Goal: Navigation & Orientation: Find specific page/section

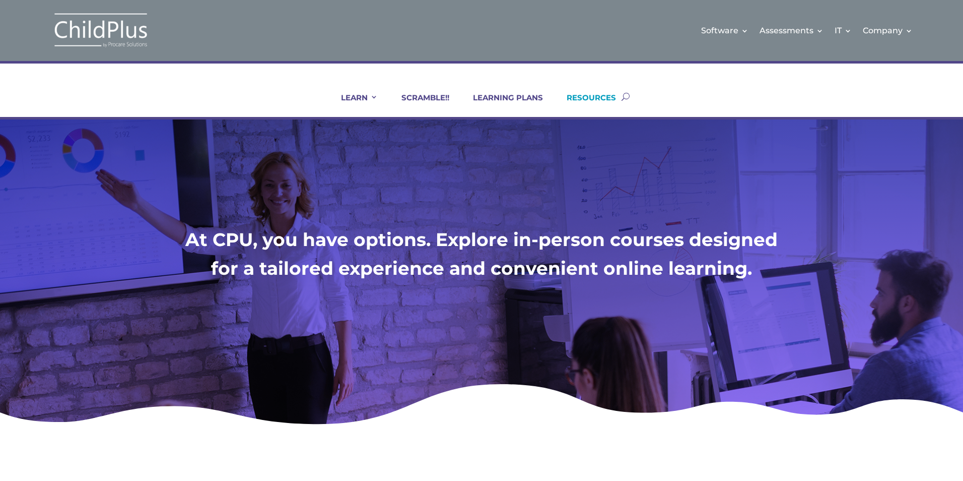
click at [583, 95] on link "RESOURCES" at bounding box center [585, 105] width 62 height 24
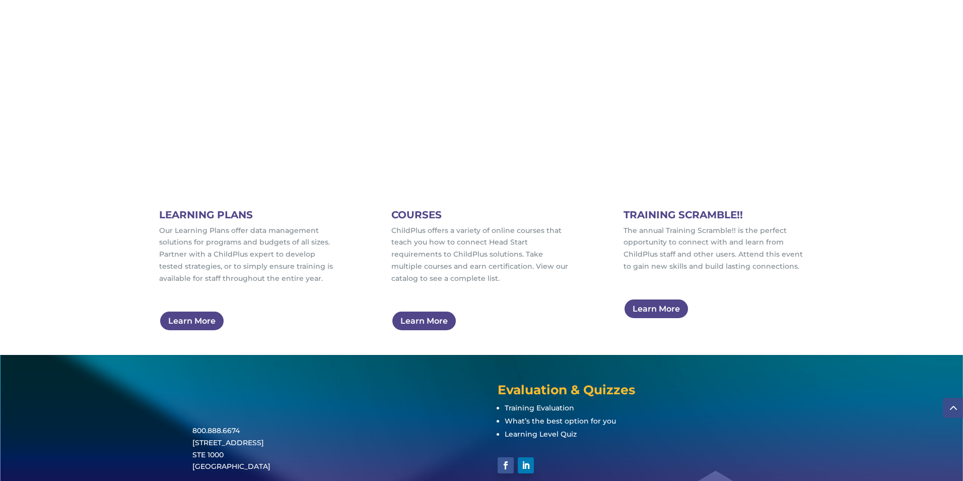
scroll to position [564, 0]
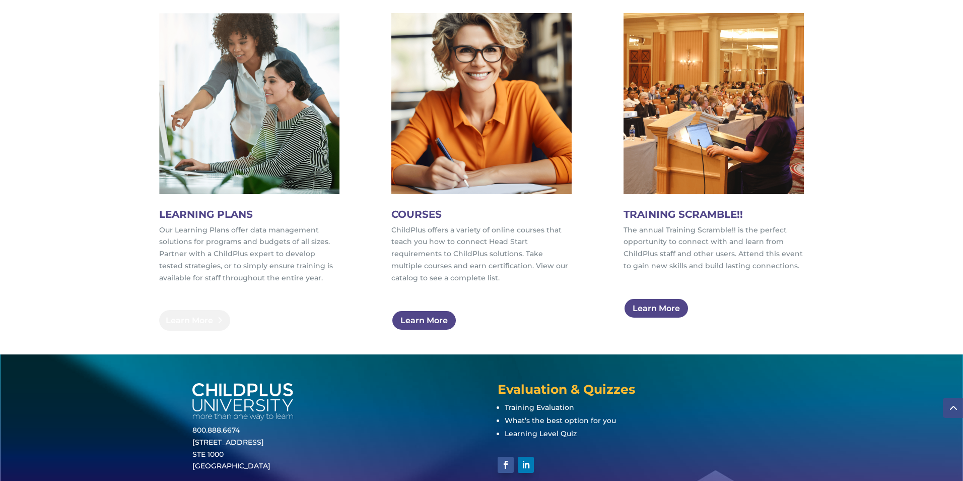
click at [193, 323] on link "Learn More" at bounding box center [194, 320] width 71 height 21
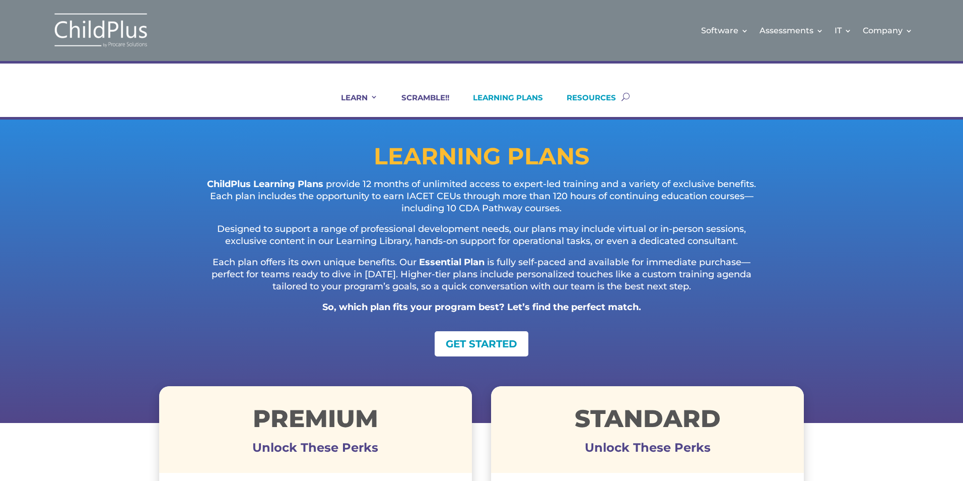
click at [584, 99] on link "RESOURCES" at bounding box center [585, 105] width 62 height 24
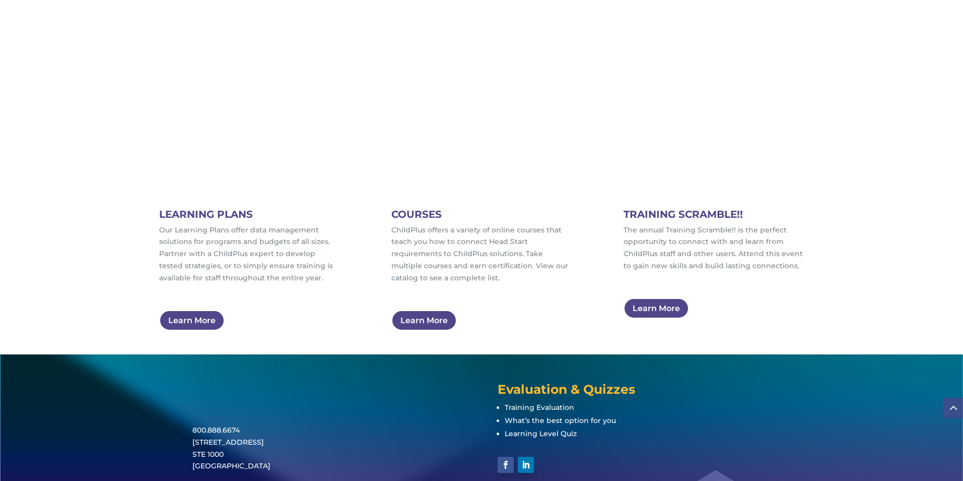
scroll to position [612, 0]
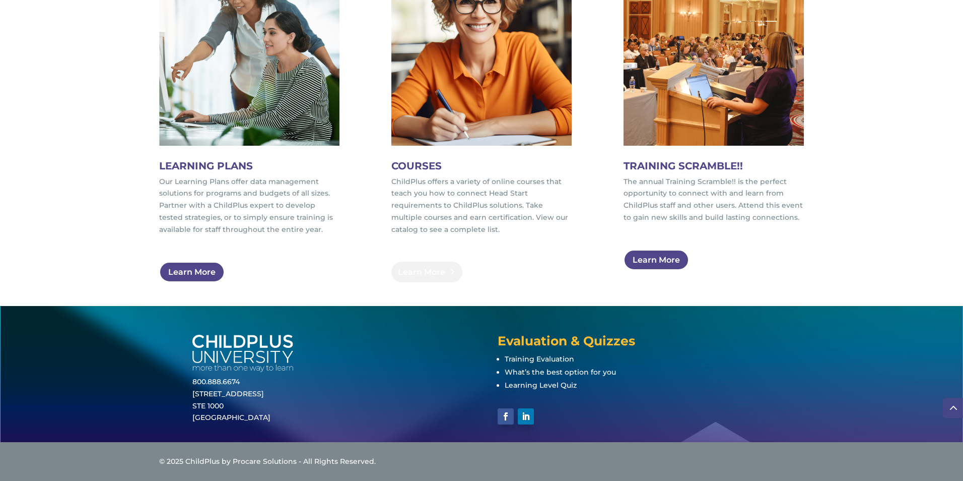
click at [439, 272] on link "Learn More" at bounding box center [426, 271] width 71 height 21
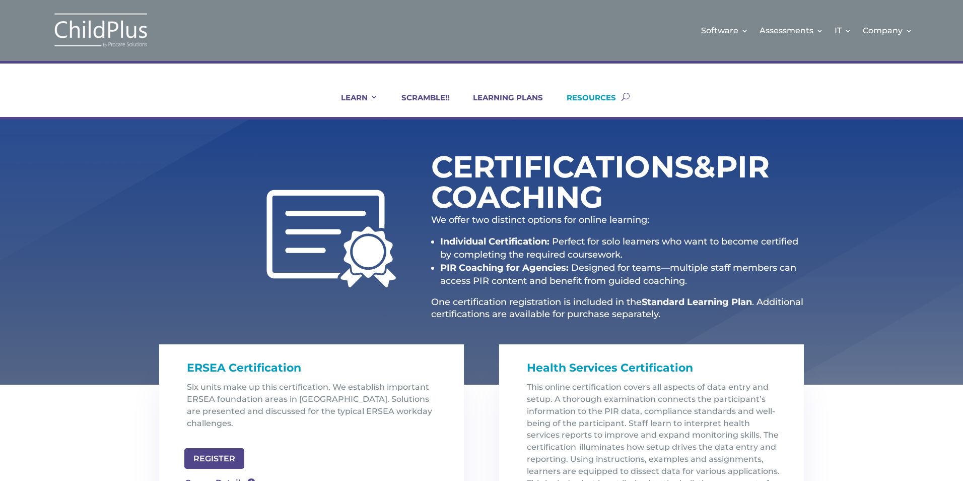
click at [582, 96] on link "RESOURCES" at bounding box center [585, 105] width 62 height 24
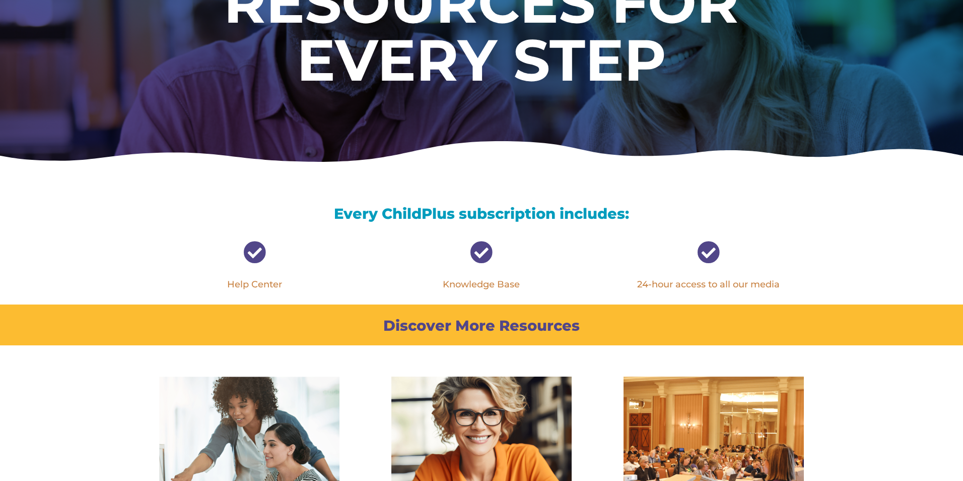
scroll to position [201, 0]
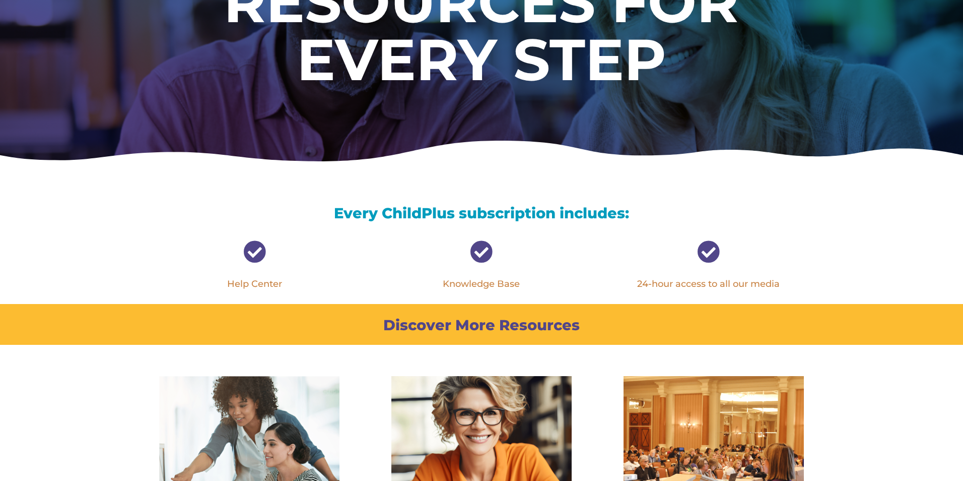
click at [477, 284] on link "Knowledge Base" at bounding box center [481, 283] width 77 height 11
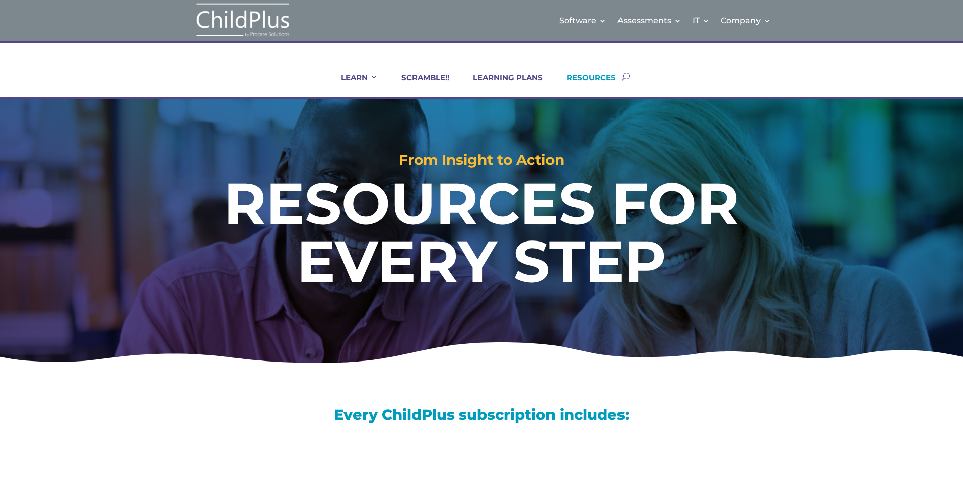
scroll to position [202, 0]
